Goal: Check status: Check status

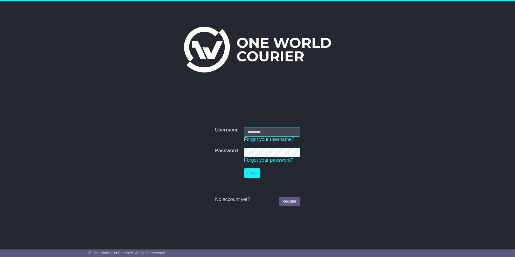
type input "**********"
click at [252, 174] on button "Login" at bounding box center [252, 172] width 16 height 9
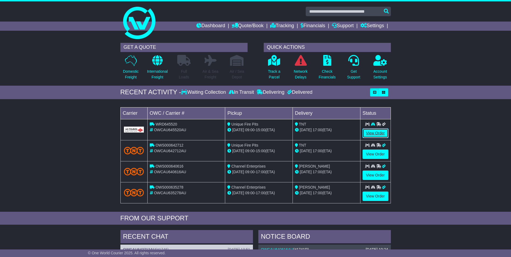
click at [375, 135] on link "View Order" at bounding box center [375, 132] width 26 height 9
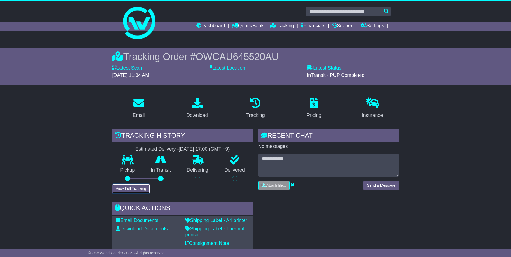
click at [132, 189] on button "View Full Tracking" at bounding box center [130, 188] width 37 height 9
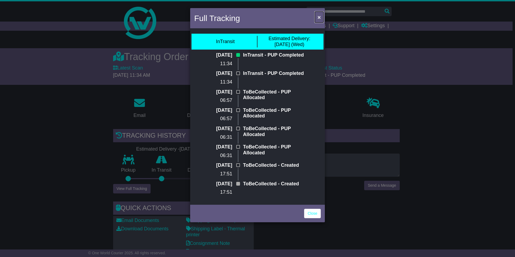
click at [318, 18] on span "×" at bounding box center [318, 17] width 3 height 6
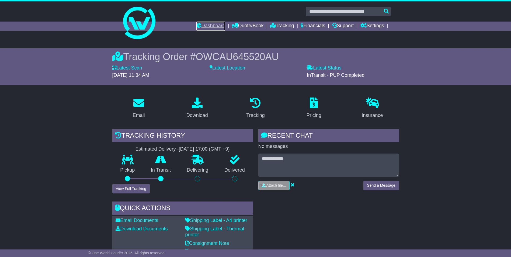
click at [208, 26] on link "Dashboard" at bounding box center [210, 26] width 29 height 9
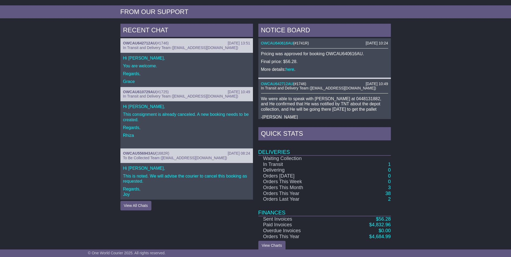
scroll to position [207, 0]
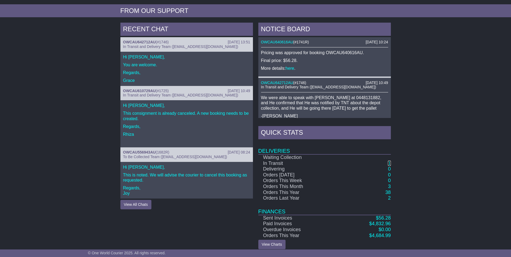
click at [388, 163] on link "1" at bounding box center [389, 162] width 3 height 5
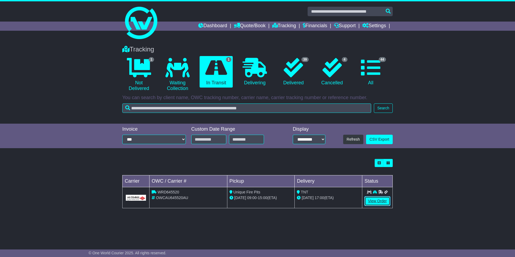
click at [379, 200] on link "View Order" at bounding box center [377, 200] width 26 height 9
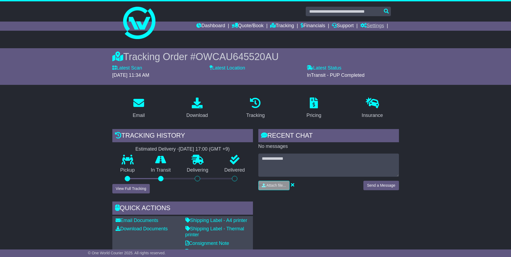
click at [377, 26] on link "Settings" at bounding box center [372, 26] width 24 height 9
click at [314, 24] on link "Financials" at bounding box center [312, 26] width 24 height 9
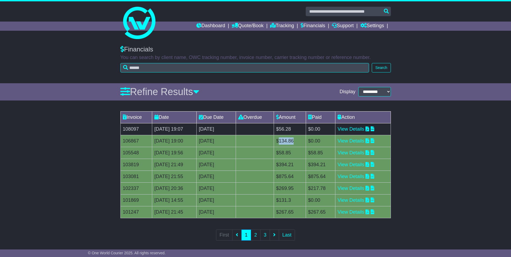
drag, startPoint x: 294, startPoint y: 139, endPoint x: 312, endPoint y: 139, distance: 17.8
click at [306, 139] on td "$134.86" at bounding box center [290, 141] width 32 height 12
copy td "134.86"
click at [456, 150] on div "Invoice Date Due Date Overdue Amount Paid Action 108097 11 Sep 2025 19:07 [DATE…" at bounding box center [255, 179] width 511 height 142
drag, startPoint x: 293, startPoint y: 143, endPoint x: 307, endPoint y: 141, distance: 14.4
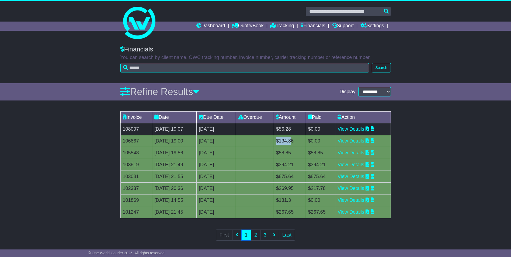
click at [306, 141] on td "$134.86" at bounding box center [290, 141] width 32 height 12
click at [375, 23] on link "Settings" at bounding box center [372, 26] width 24 height 9
click at [373, 33] on link "Settings" at bounding box center [381, 35] width 43 height 6
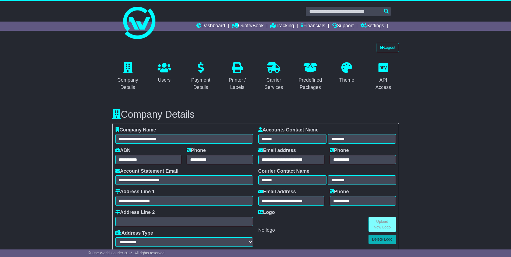
select select "**********"
select select "**"
click at [389, 49] on link "Logout" at bounding box center [387, 47] width 22 height 9
